Goal: Information Seeking & Learning: Compare options

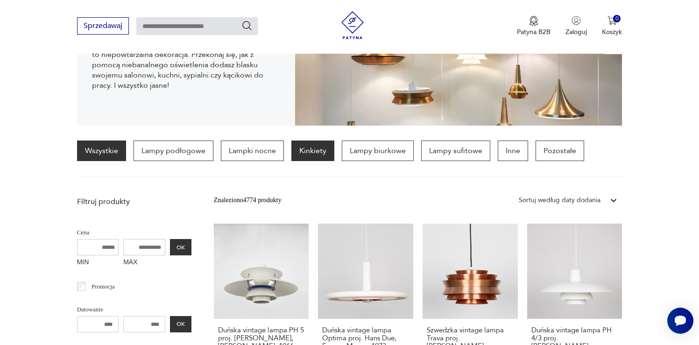
click at [306, 149] on p "Kinkiety" at bounding box center [312, 151] width 43 height 21
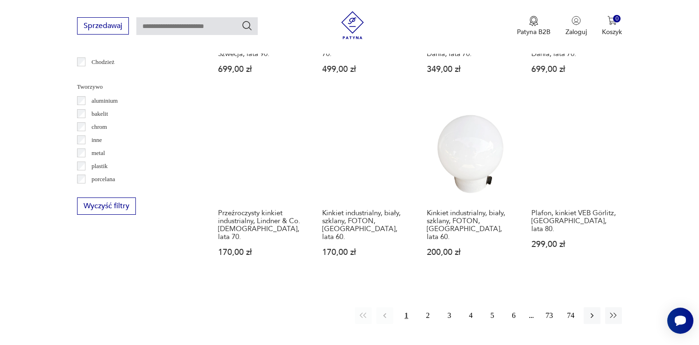
scroll to position [853, 0]
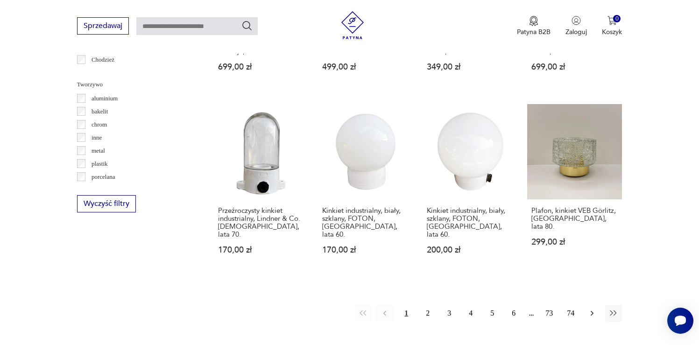
click at [589, 309] on icon "button" at bounding box center [592, 313] width 9 height 9
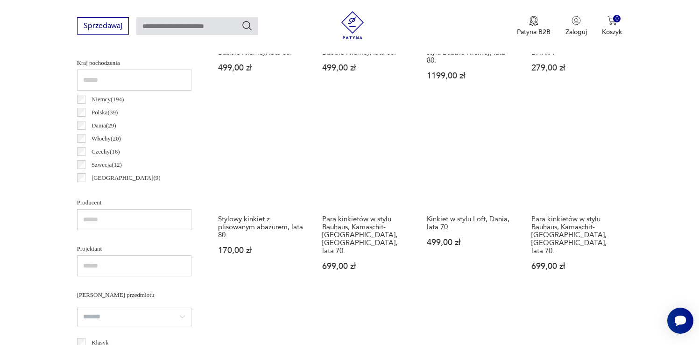
scroll to position [460, 0]
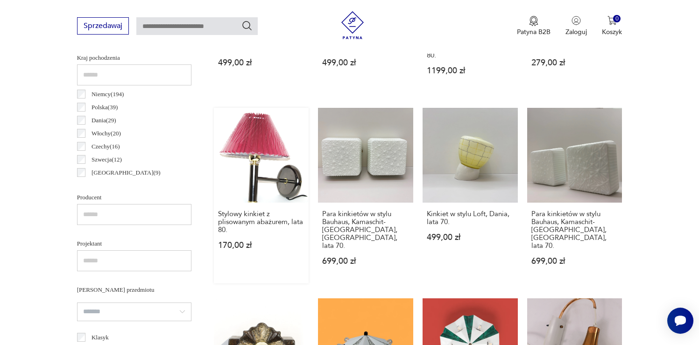
click at [270, 183] on link "Stylowy kinkiet z plisowanym abażurem, lata 80. 170,00 zł" at bounding box center [261, 196] width 95 height 176
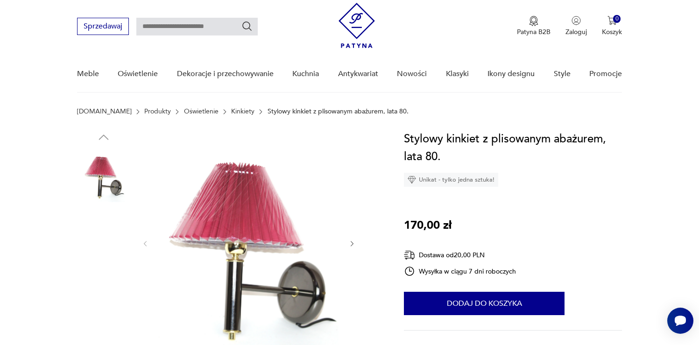
scroll to position [30, 0]
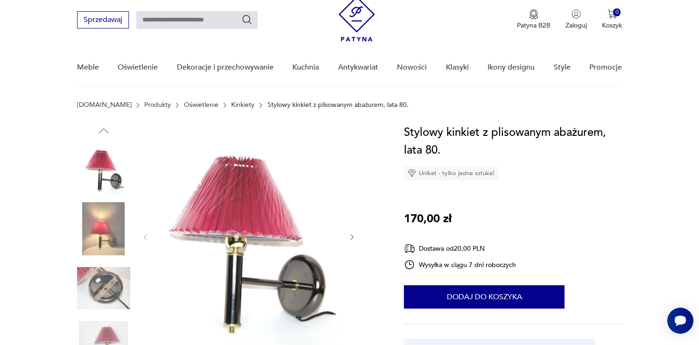
click at [100, 233] on img at bounding box center [103, 228] width 53 height 53
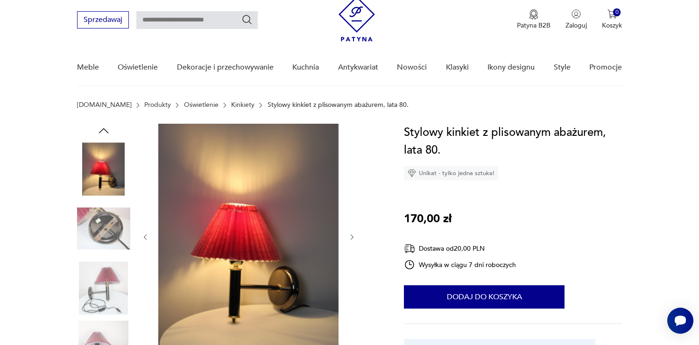
click at [105, 267] on img at bounding box center [103, 288] width 53 height 53
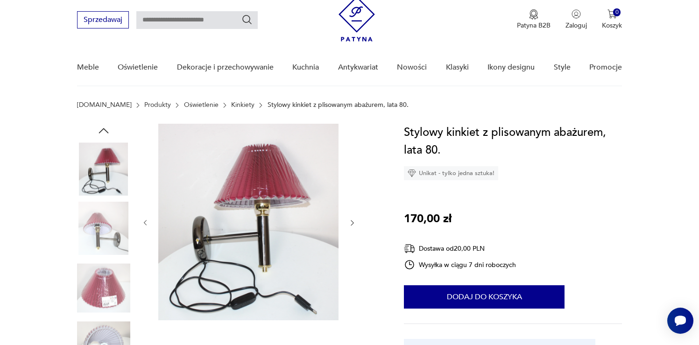
click at [105, 288] on img at bounding box center [103, 288] width 53 height 53
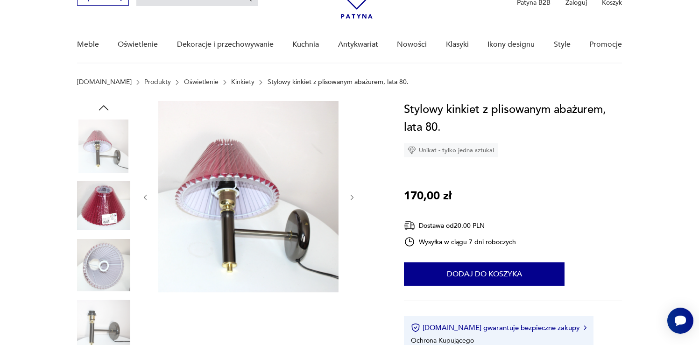
scroll to position [57, 0]
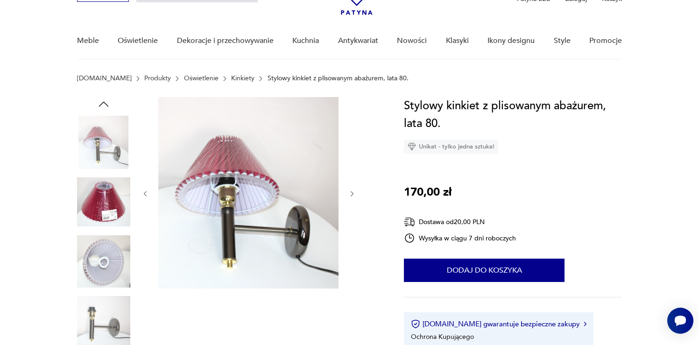
click at [99, 331] on img at bounding box center [103, 321] width 53 height 53
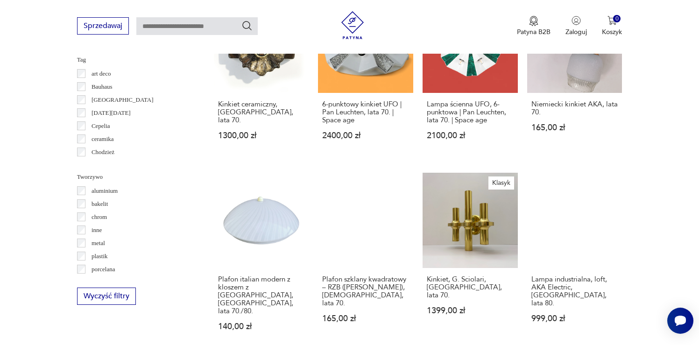
scroll to position [826, 0]
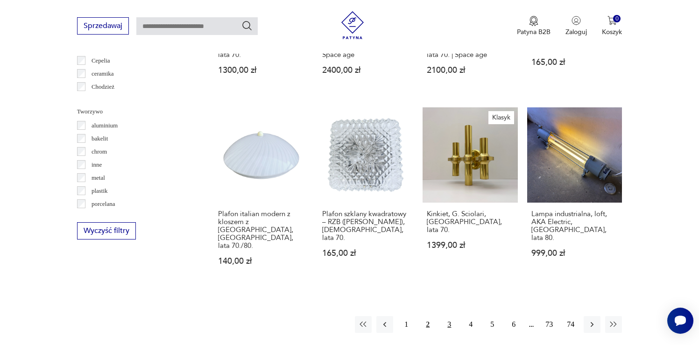
click at [446, 316] on button "3" at bounding box center [449, 324] width 17 height 17
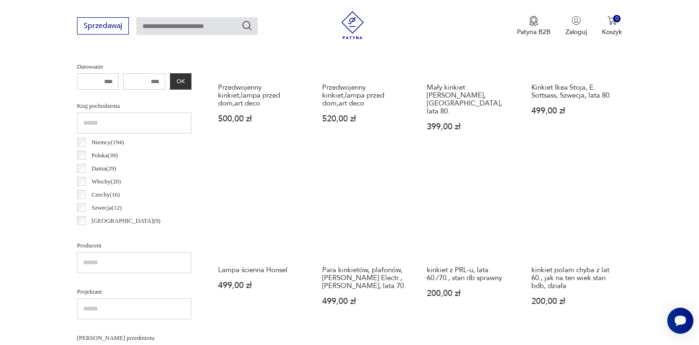
scroll to position [412, 0]
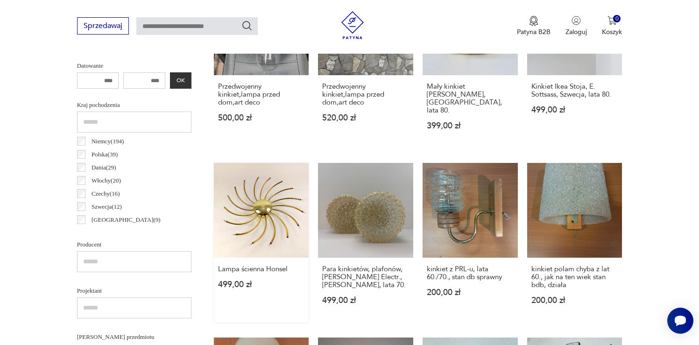
click at [267, 203] on link "Lampa ścienna Honsel 499,00 zł" at bounding box center [261, 243] width 95 height 160
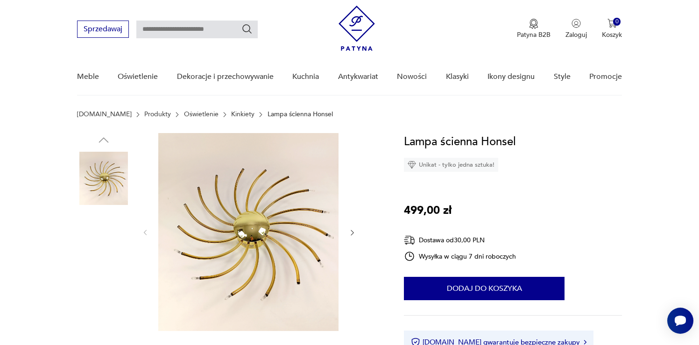
scroll to position [26, 0]
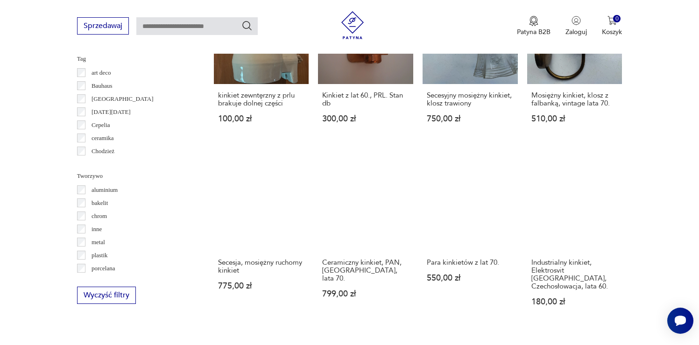
scroll to position [764, 0]
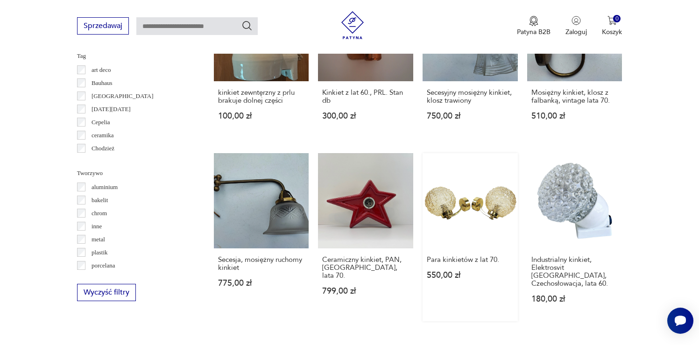
click at [505, 200] on link "Para kinkietów z lat 70. 550,00 zł" at bounding box center [470, 237] width 95 height 168
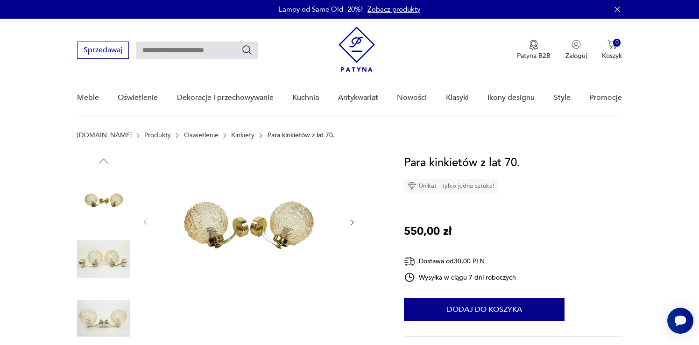
click at [363, 226] on div at bounding box center [229, 289] width 305 height 271
click at [351, 222] on icon "button" at bounding box center [352, 223] width 8 height 8
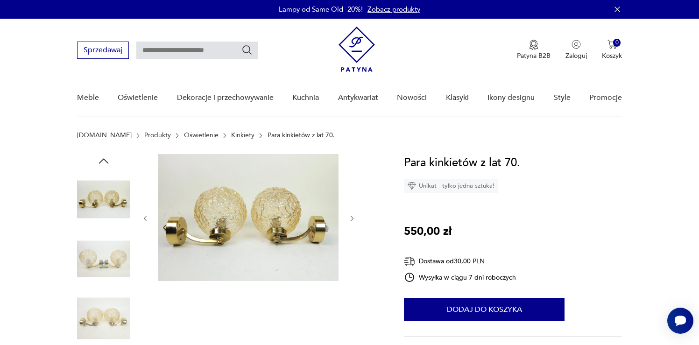
click at [351, 222] on button "button" at bounding box center [352, 218] width 8 height 9
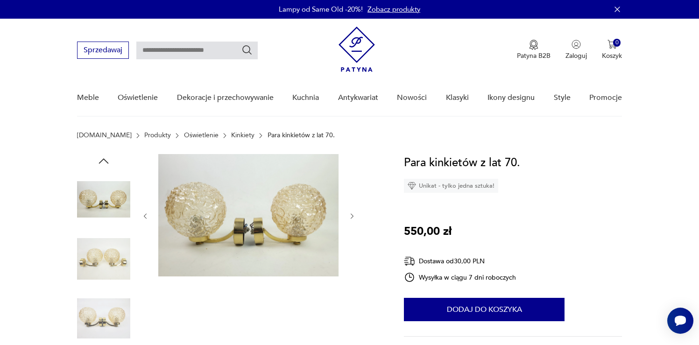
click at [351, 222] on div at bounding box center [249, 216] width 215 height 124
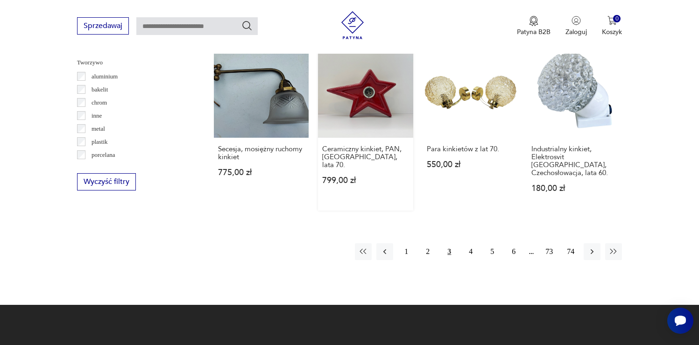
scroll to position [884, 0]
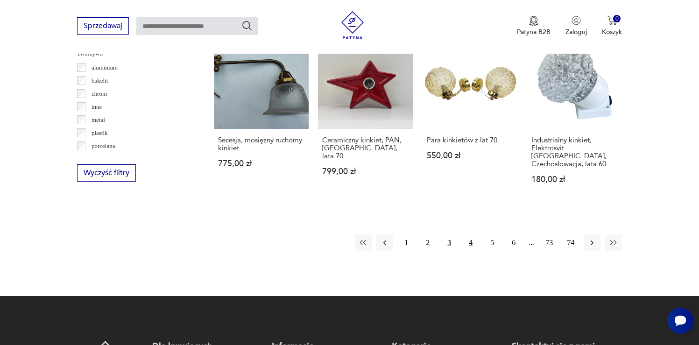
click at [472, 235] on button "4" at bounding box center [470, 243] width 17 height 17
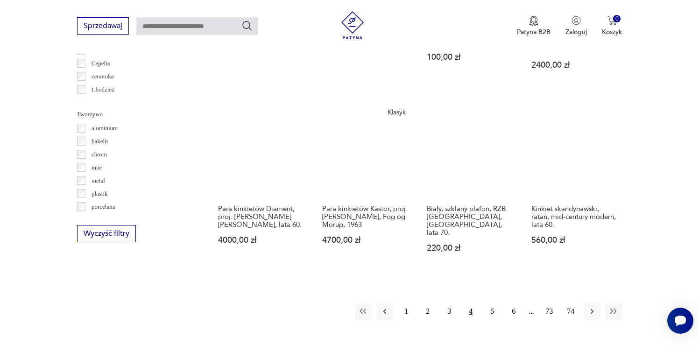
scroll to position [874, 0]
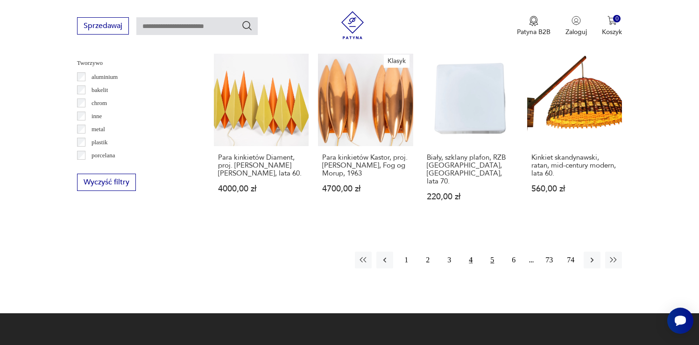
click at [489, 252] on button "5" at bounding box center [492, 260] width 17 height 17
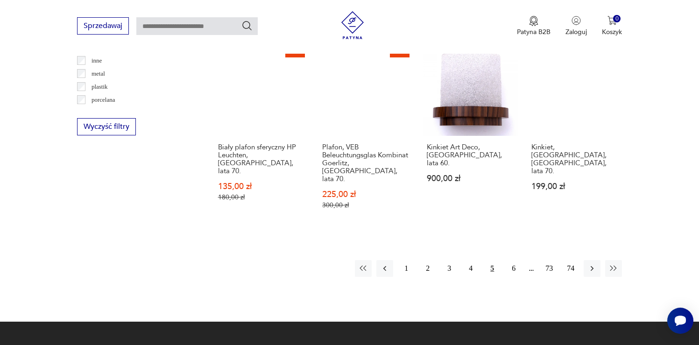
scroll to position [931, 0]
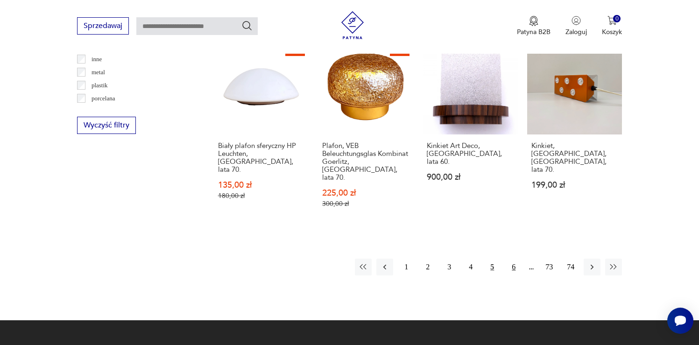
click at [513, 259] on button "6" at bounding box center [513, 267] width 17 height 17
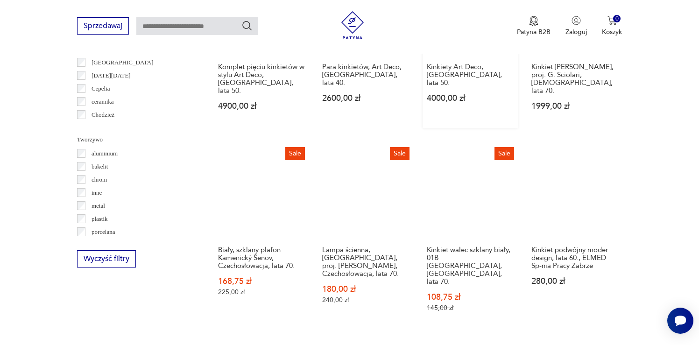
scroll to position [810, 0]
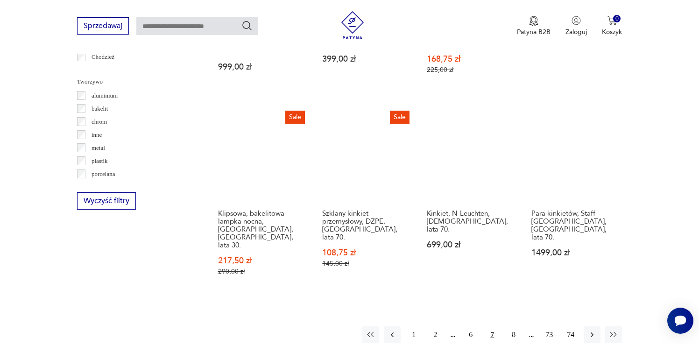
scroll to position [858, 0]
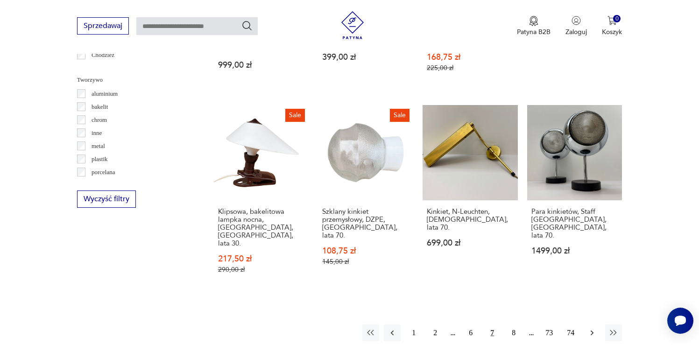
click at [594, 328] on icon "button" at bounding box center [592, 332] width 9 height 9
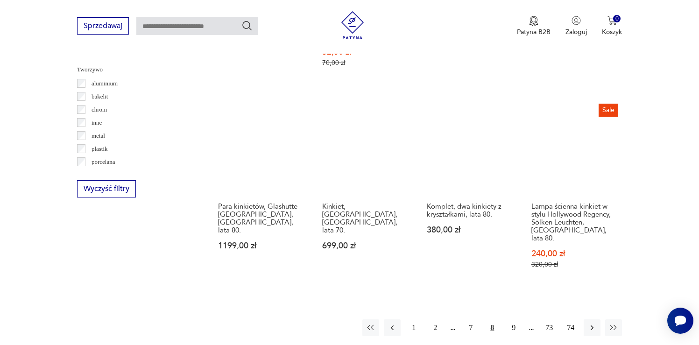
scroll to position [867, 0]
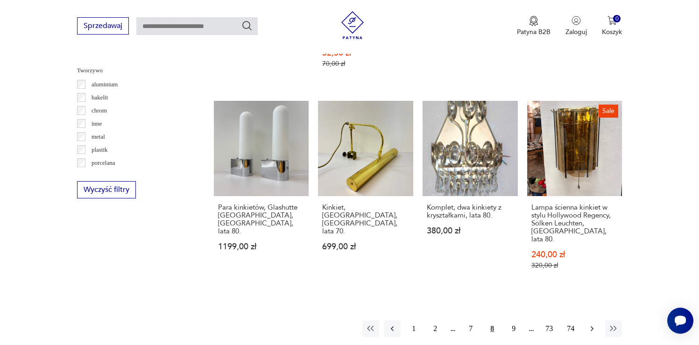
click at [595, 324] on icon "button" at bounding box center [592, 328] width 9 height 9
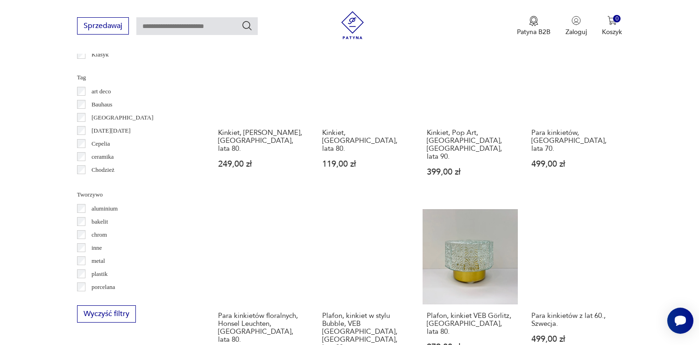
scroll to position [800, 0]
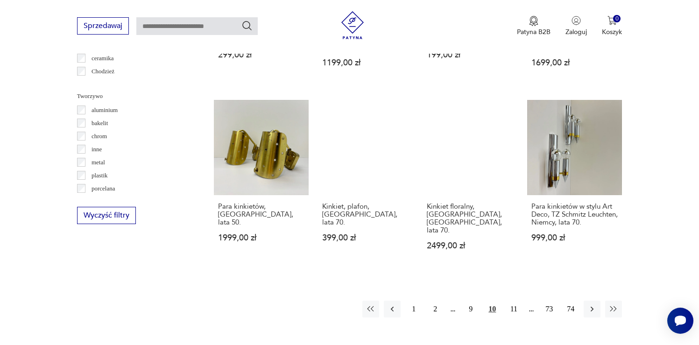
scroll to position [892, 0]
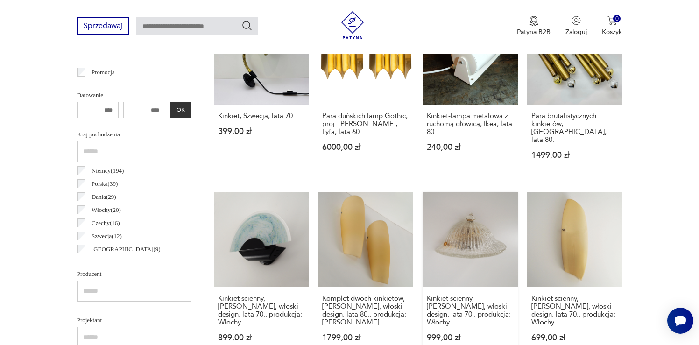
click at [488, 214] on link "Kinkiet ścienny, [PERSON_NAME], włoski design, lata 70., produkcja: Włochy 999,…" at bounding box center [470, 276] width 95 height 168
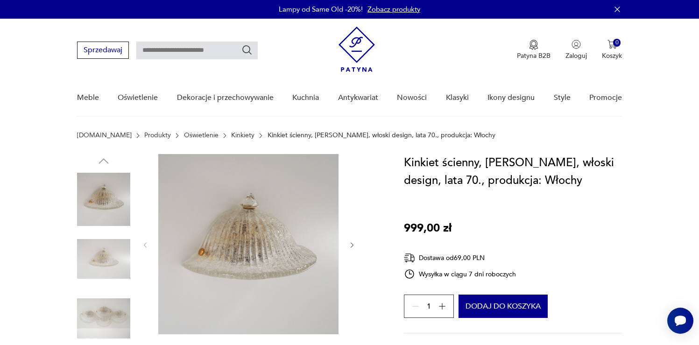
click at [84, 253] on img at bounding box center [103, 259] width 53 height 53
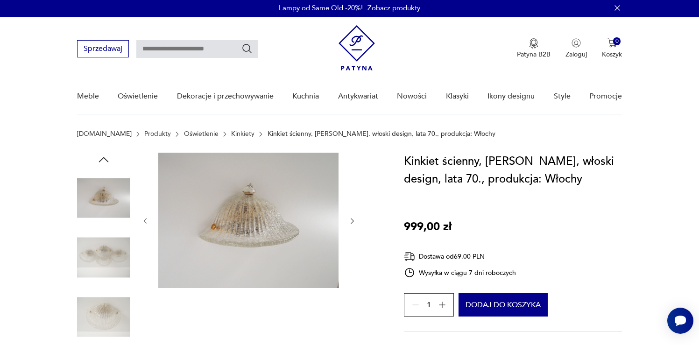
scroll to position [7, 0]
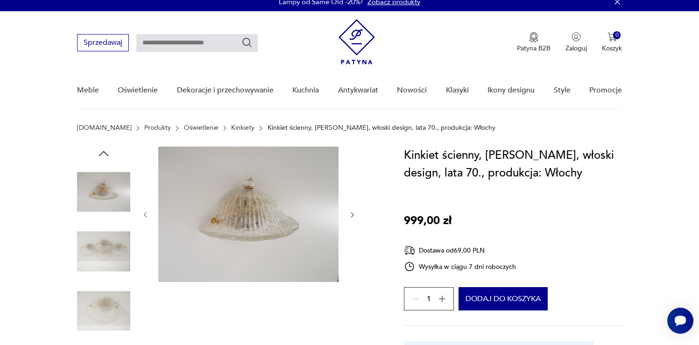
click at [111, 301] on img at bounding box center [103, 310] width 53 height 53
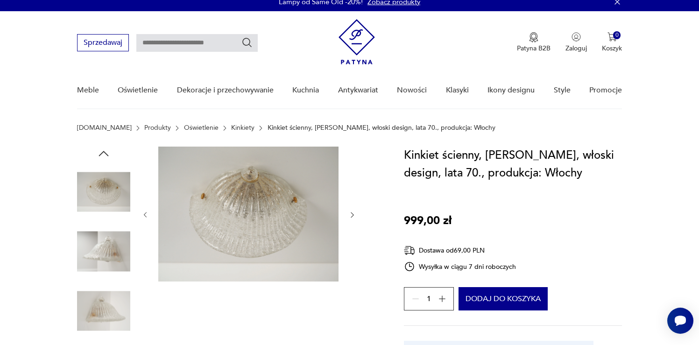
click at [100, 185] on img at bounding box center [103, 191] width 53 height 53
click at [121, 305] on img at bounding box center [103, 310] width 53 height 53
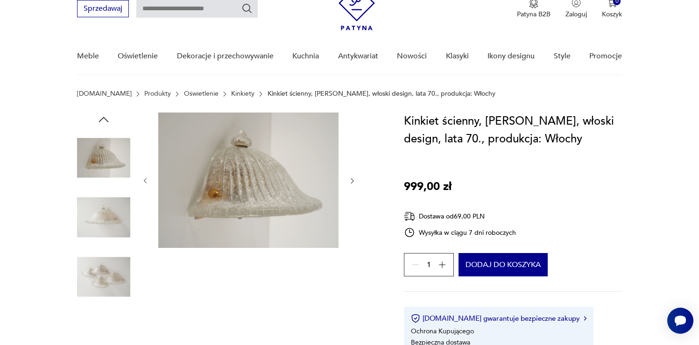
scroll to position [63, 0]
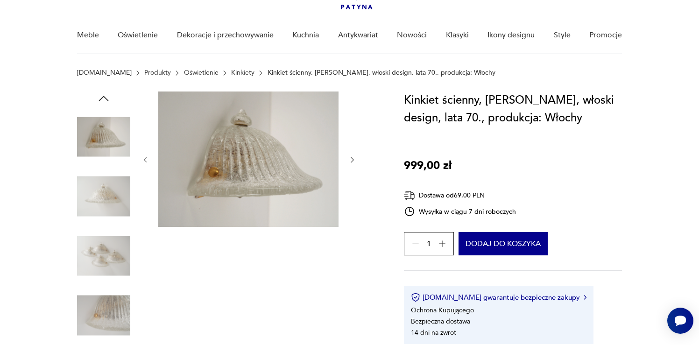
click at [109, 191] on img at bounding box center [103, 196] width 53 height 53
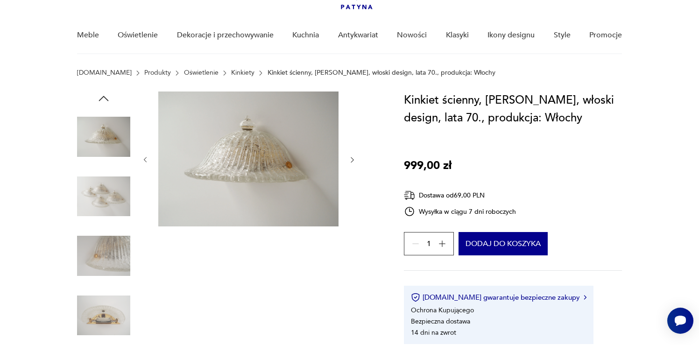
click at [106, 196] on img at bounding box center [103, 196] width 53 height 53
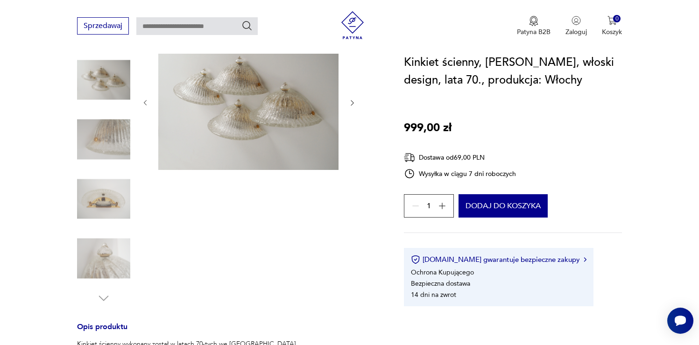
scroll to position [229, 0]
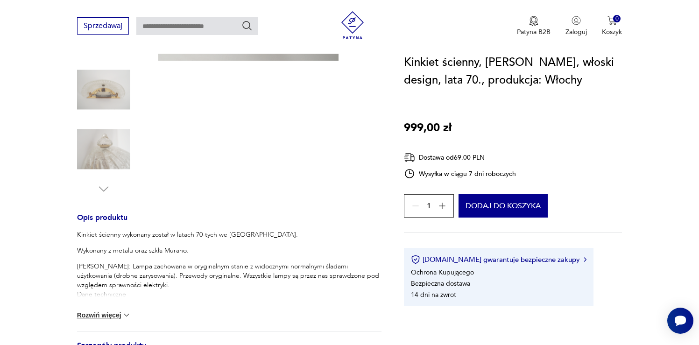
click at [104, 313] on button "Rozwiń więcej" at bounding box center [104, 315] width 54 height 9
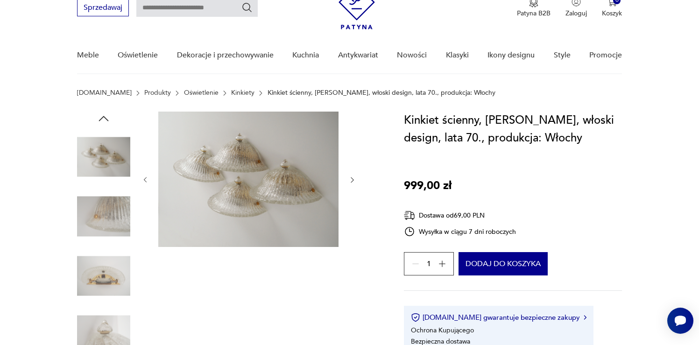
scroll to position [30, 0]
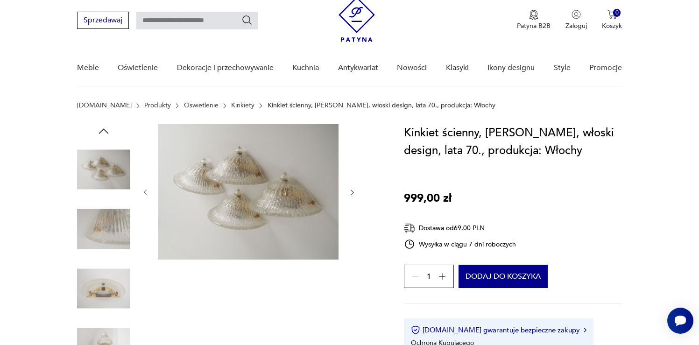
click at [109, 175] on img at bounding box center [103, 169] width 53 height 53
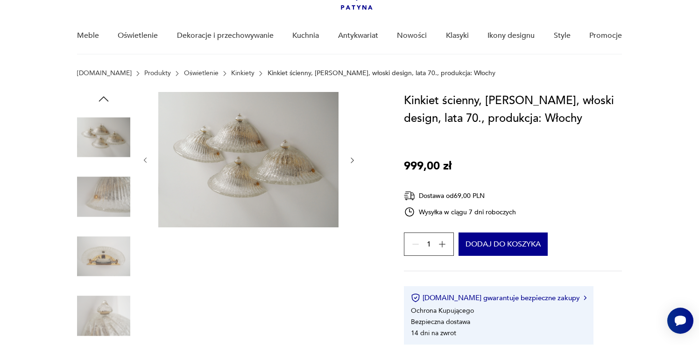
scroll to position [63, 0]
click at [104, 201] on img at bounding box center [103, 196] width 53 height 53
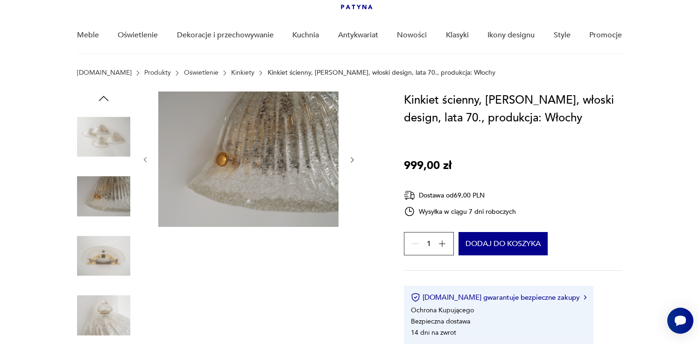
click at [109, 232] on img at bounding box center [103, 255] width 53 height 53
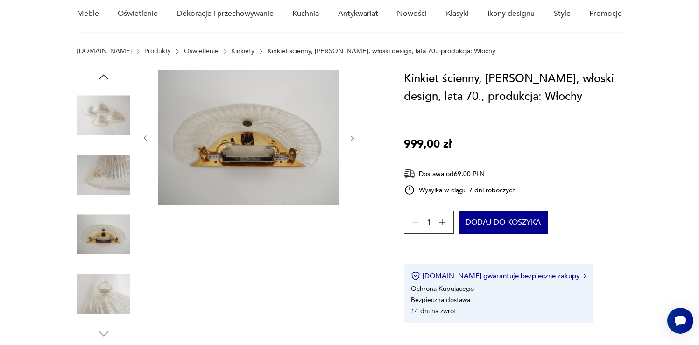
scroll to position [163, 0]
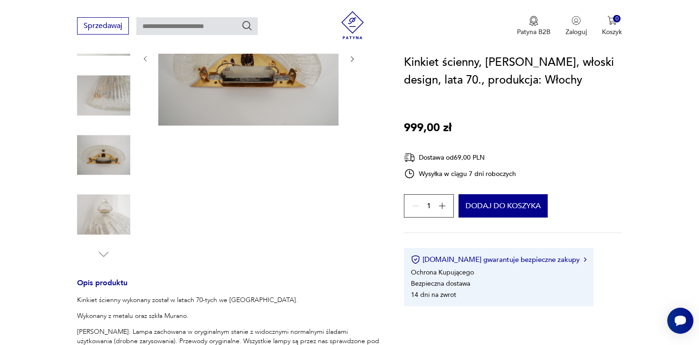
click at [101, 209] on img at bounding box center [103, 214] width 53 height 53
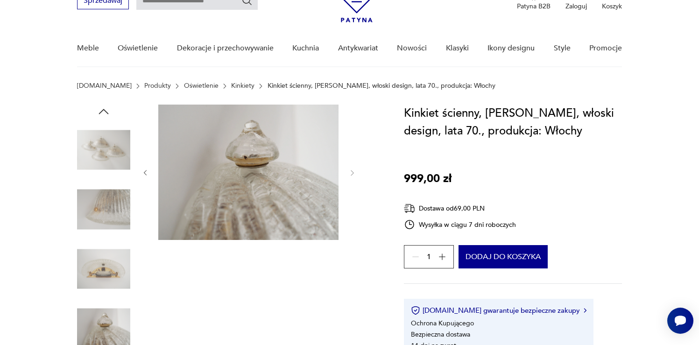
scroll to position [49, 0]
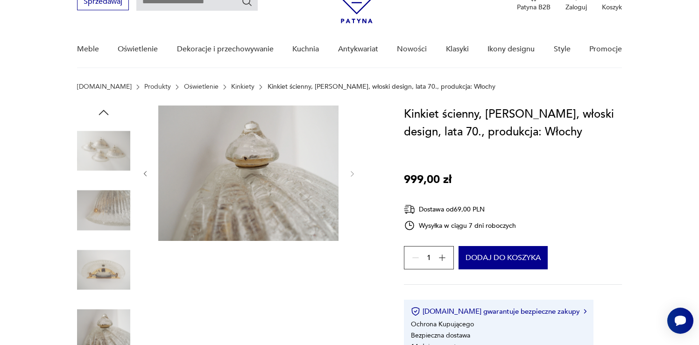
click at [103, 110] on icon "button" at bounding box center [104, 112] width 10 height 5
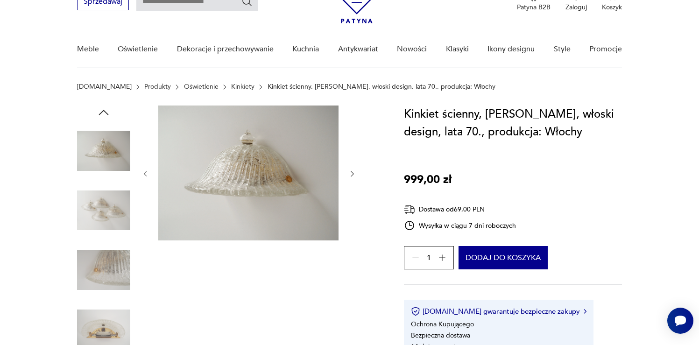
click at [107, 112] on icon "button" at bounding box center [104, 113] width 14 height 14
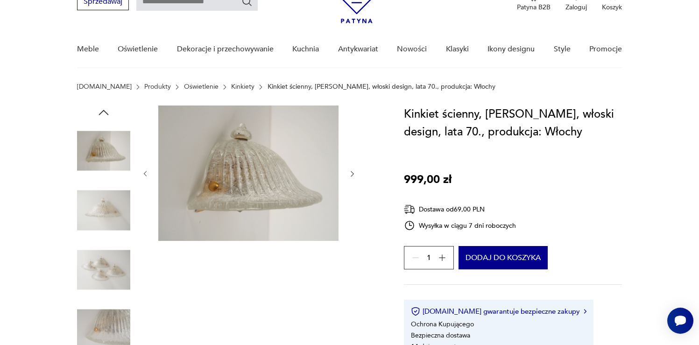
click at [107, 112] on icon "button" at bounding box center [104, 113] width 14 height 14
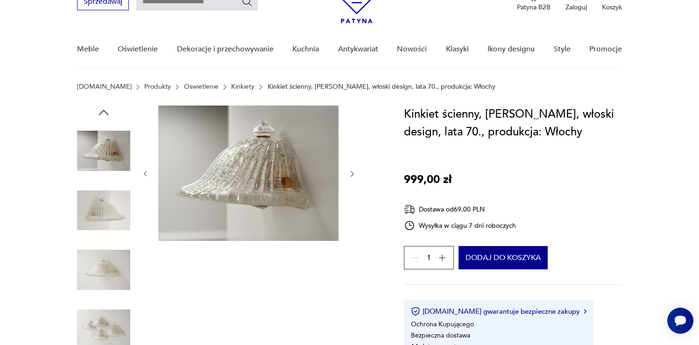
click at [106, 111] on icon "button" at bounding box center [104, 113] width 14 height 14
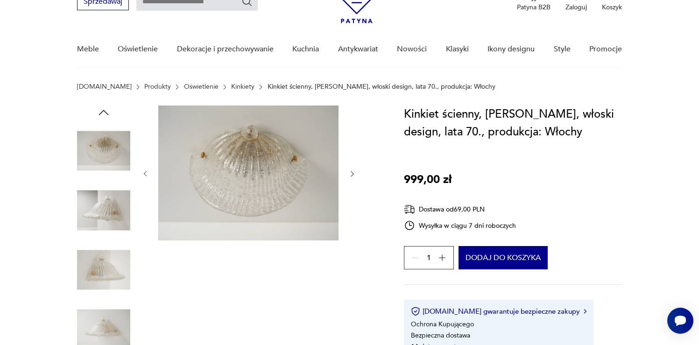
click at [106, 111] on icon "button" at bounding box center [104, 113] width 14 height 14
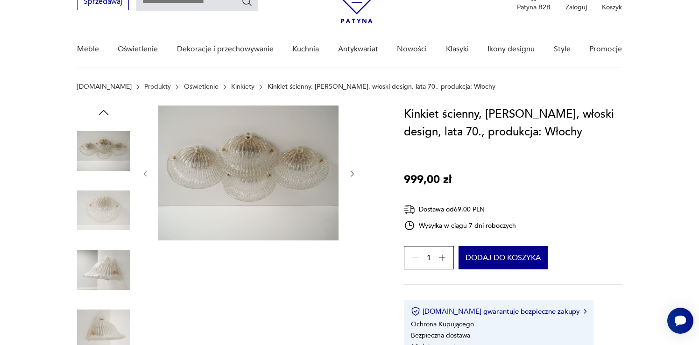
click at [106, 111] on icon "button" at bounding box center [104, 113] width 14 height 14
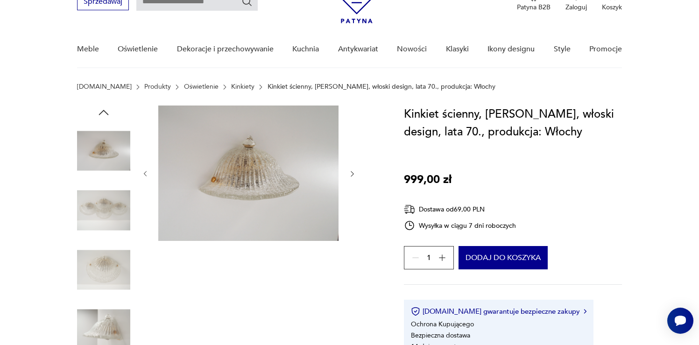
click at [106, 111] on icon "button" at bounding box center [104, 113] width 14 height 14
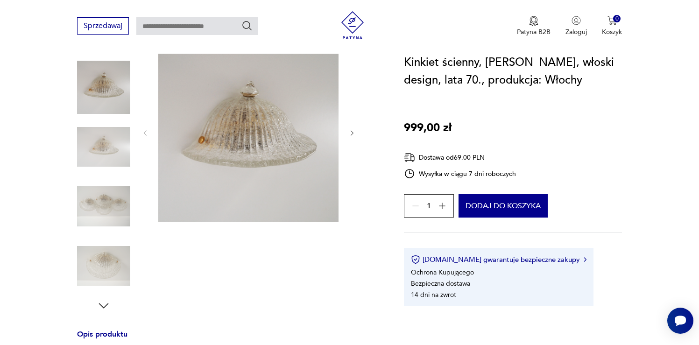
scroll to position [0, 0]
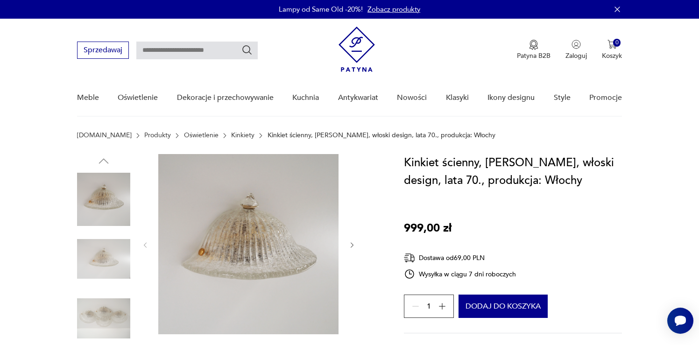
click at [215, 218] on img at bounding box center [248, 244] width 180 height 180
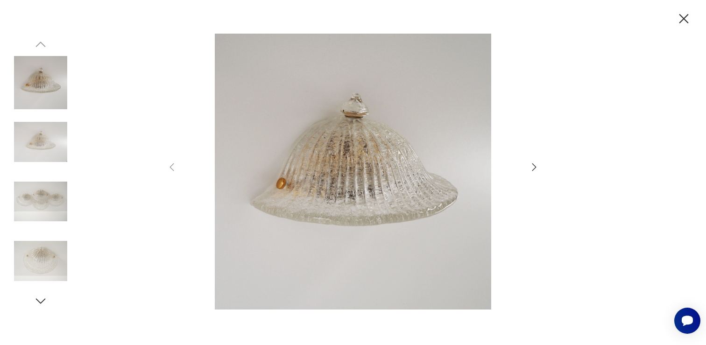
click at [678, 16] on icon "button" at bounding box center [684, 19] width 16 height 16
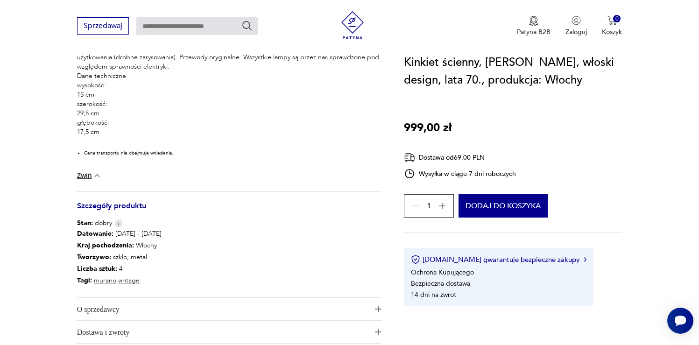
scroll to position [447, 0]
